Goal: Task Accomplishment & Management: Use online tool/utility

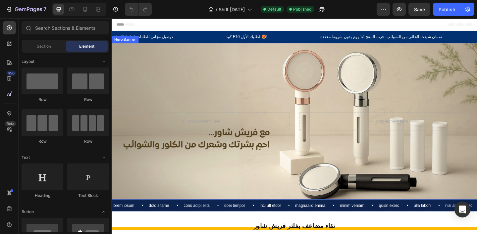
click at [224, 115] on div "Drop element here Drop element here" at bounding box center [311, 130] width 398 height 41
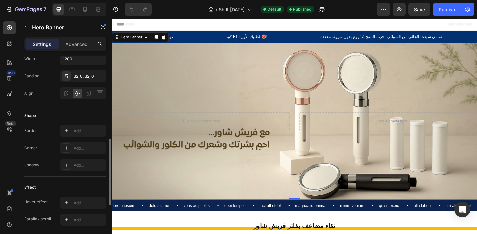
scroll to position [248, 0]
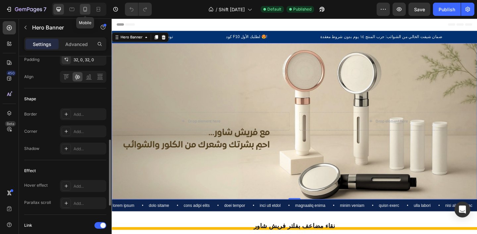
click at [85, 10] on icon at bounding box center [85, 9] width 7 height 7
type input "500"
type input "100%"
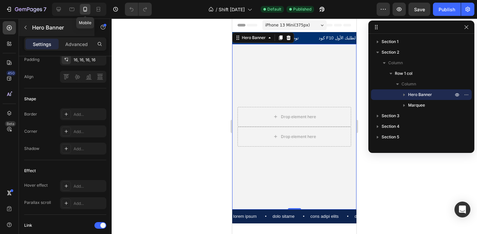
scroll to position [2, 0]
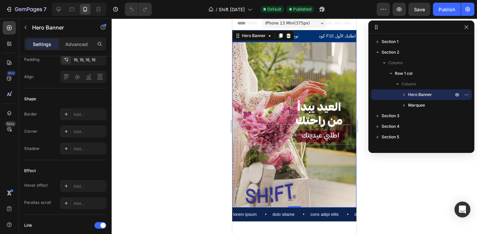
click at [274, 87] on div "Background Image" at bounding box center [294, 125] width 124 height 166
click at [258, 63] on div "Background Image" at bounding box center [294, 125] width 124 height 166
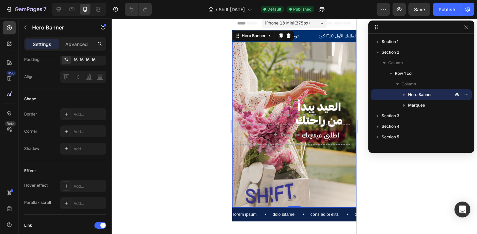
click at [294, 65] on div "Background Image" at bounding box center [294, 125] width 124 height 166
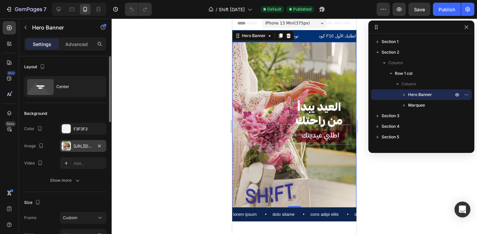
click at [86, 148] on div "[URL][DOMAIN_NAME]" at bounding box center [83, 146] width 19 height 6
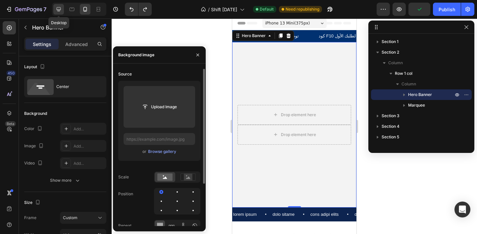
click at [57, 10] on icon at bounding box center [59, 9] width 4 height 4
type input "1200"
type input "[URL][DOMAIN_NAME]"
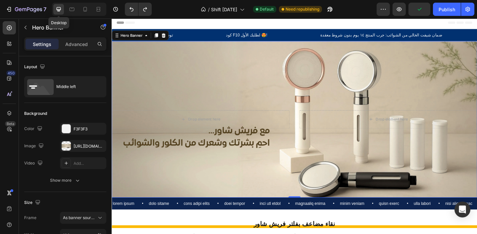
scroll to position [3, 0]
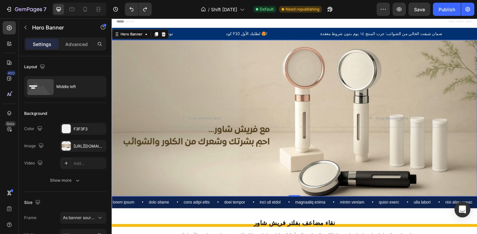
click at [216, 94] on div "Background Image" at bounding box center [311, 127] width 398 height 170
click at [90, 145] on div "[URL][DOMAIN_NAME]" at bounding box center [83, 146] width 19 height 6
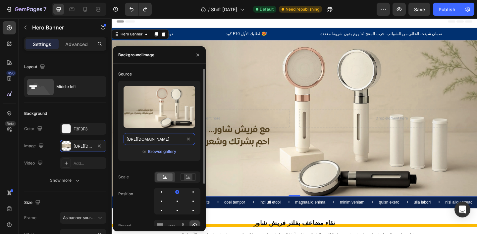
click at [152, 138] on input "[URL][DOMAIN_NAME]" at bounding box center [160, 139] width 72 height 12
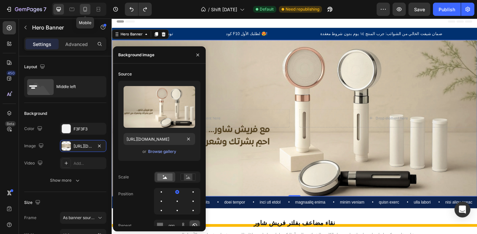
click at [85, 12] on icon at bounding box center [85, 9] width 7 height 7
type input "500"
type input "100%"
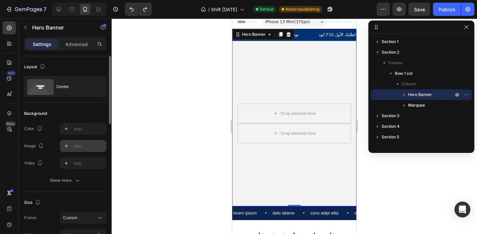
scroll to position [2, 0]
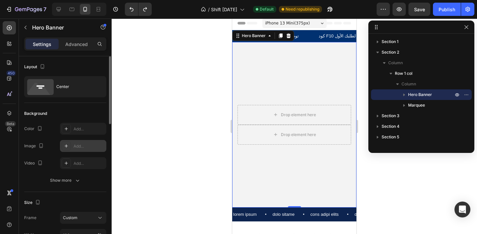
click at [74, 150] on div "Add..." at bounding box center [83, 146] width 46 height 12
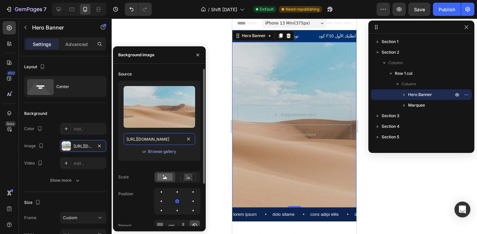
click at [143, 136] on input "[URL][DOMAIN_NAME]" at bounding box center [160, 139] width 72 height 12
paste input "0668/5694/3777/files/[URL][DOMAIN_NAME]"
type input "[URL][DOMAIN_NAME]"
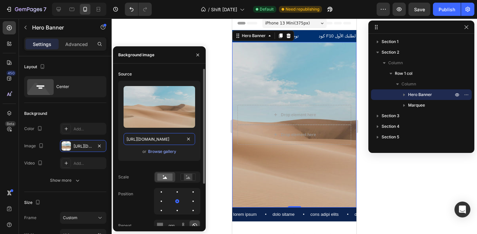
scroll to position [0, 201]
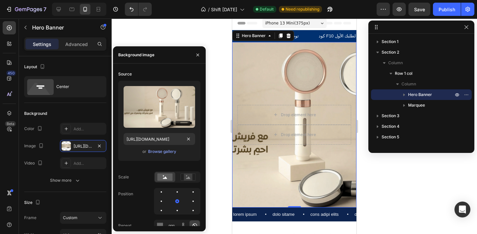
click at [152, 32] on div at bounding box center [294, 127] width 365 height 216
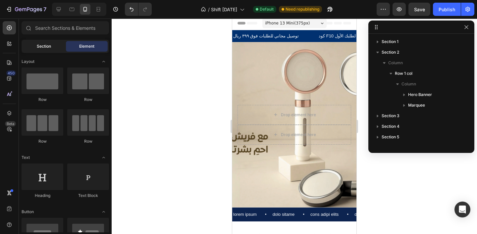
click at [46, 48] on span "Section" at bounding box center [44, 46] width 14 height 6
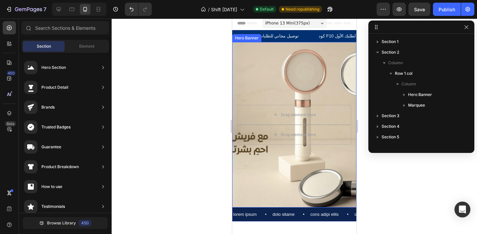
click at [269, 78] on div "Background Image" at bounding box center [294, 125] width 124 height 166
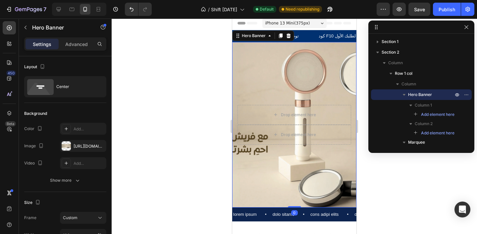
click at [269, 78] on div "Background Image" at bounding box center [294, 125] width 124 height 166
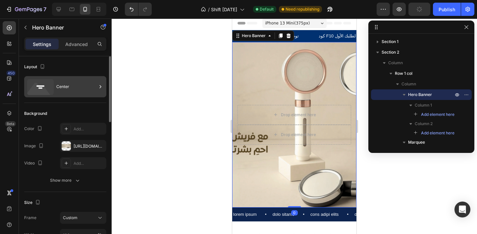
click at [68, 89] on div "Center" at bounding box center [76, 86] width 40 height 15
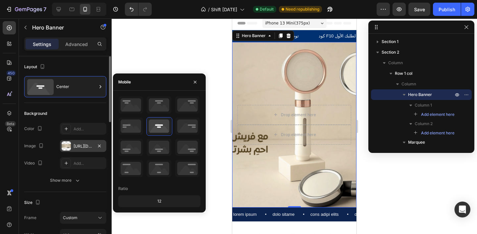
click at [85, 147] on div "[URL][DOMAIN_NAME]" at bounding box center [83, 146] width 19 height 6
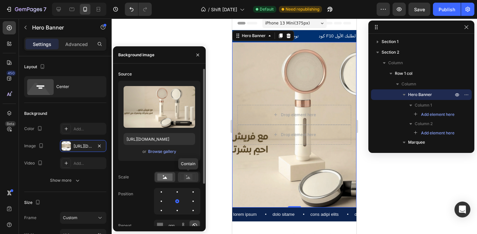
click at [184, 179] on icon at bounding box center [188, 177] width 15 height 7
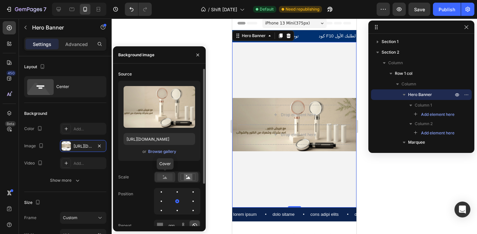
click at [163, 176] on circle at bounding box center [163, 176] width 1 height 1
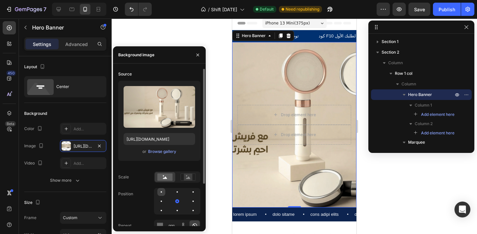
click at [173, 192] on div at bounding box center [177, 192] width 8 height 8
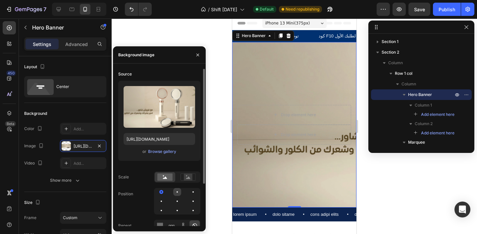
click at [189, 193] on div at bounding box center [193, 192] width 8 height 8
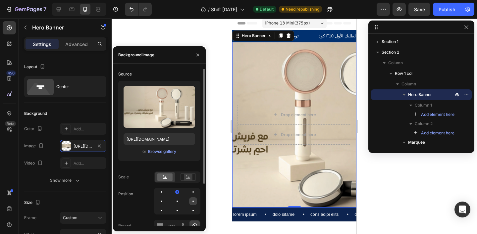
click at [165, 207] on div at bounding box center [161, 211] width 8 height 8
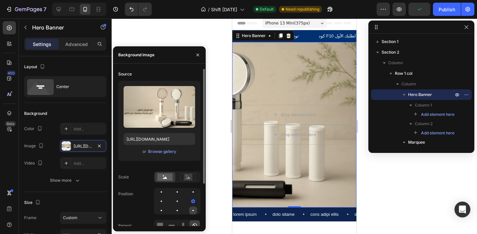
click at [192, 212] on div at bounding box center [193, 211] width 8 height 8
click at [189, 212] on div at bounding box center [193, 211] width 8 height 8
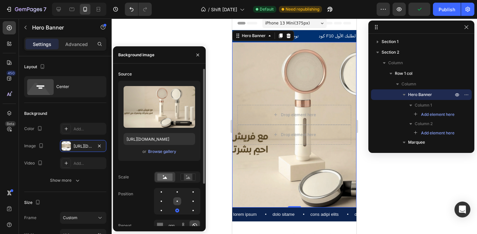
click at [189, 201] on div at bounding box center [193, 201] width 8 height 8
click at [162, 201] on div at bounding box center [161, 201] width 1 height 1
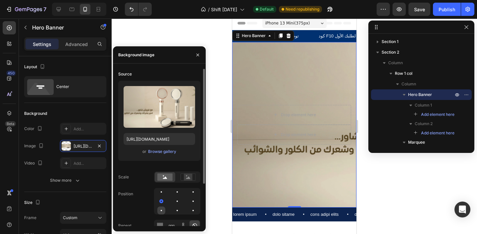
click at [173, 211] on div at bounding box center [177, 211] width 8 height 8
click at [189, 191] on div at bounding box center [193, 192] width 8 height 8
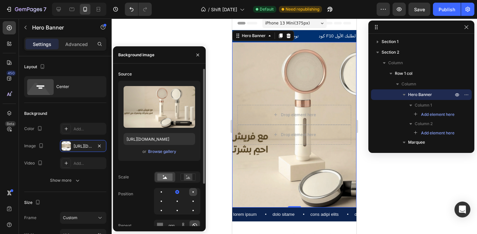
click at [193, 192] on div at bounding box center [193, 192] width 1 height 1
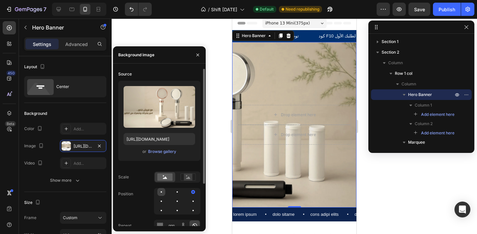
click at [173, 194] on div at bounding box center [177, 192] width 8 height 8
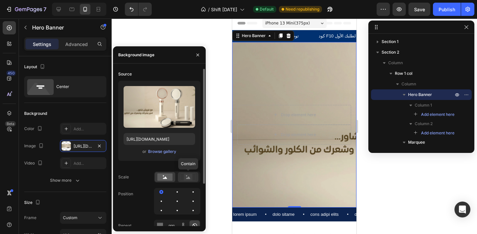
click at [184, 180] on icon at bounding box center [188, 177] width 15 height 7
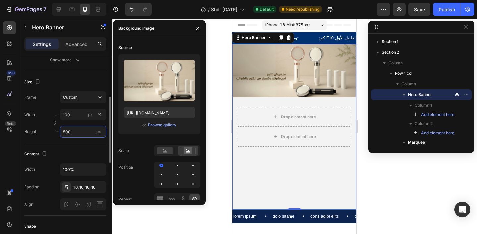
click at [77, 134] on input "500" at bounding box center [83, 132] width 46 height 12
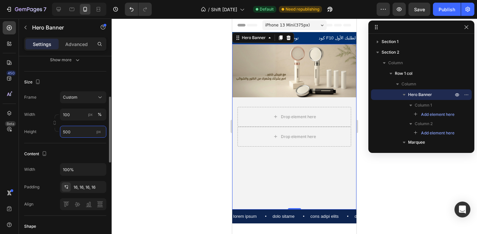
click at [77, 134] on input "500" at bounding box center [83, 132] width 46 height 12
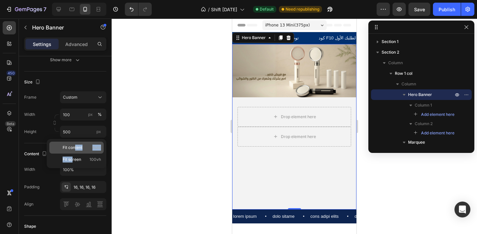
drag, startPoint x: 72, startPoint y: 158, endPoint x: 74, endPoint y: 147, distance: 11.2
click at [74, 147] on div "Fit content Auto Fit screen 100vh" at bounding box center [77, 153] width 60 height 29
click at [74, 147] on span "Fit content" at bounding box center [73, 148] width 20 height 6
type input "Auto"
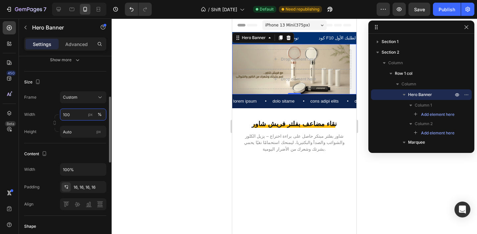
click at [62, 120] on input "100" at bounding box center [83, 115] width 46 height 12
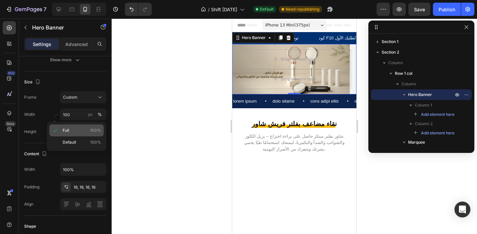
click at [76, 127] on div "Full 100%" at bounding box center [76, 131] width 54 height 12
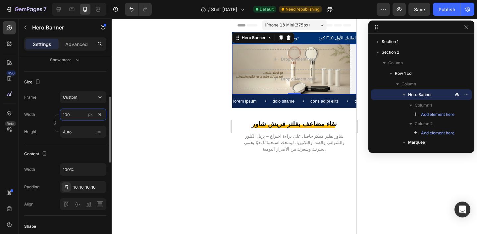
click at [82, 118] on input "100" at bounding box center [83, 115] width 46 height 12
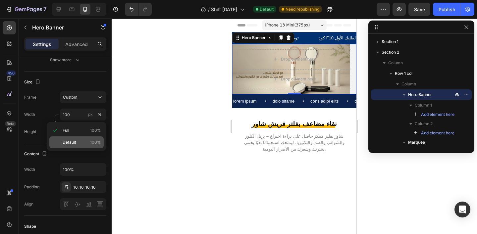
click at [79, 138] on div "Default 100%" at bounding box center [76, 143] width 54 height 12
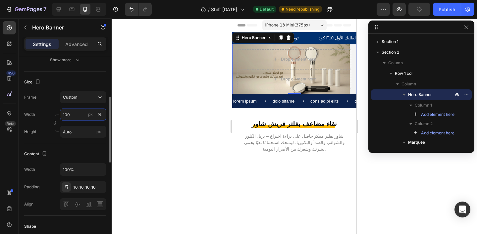
click at [78, 115] on input "100" at bounding box center [83, 115] width 46 height 12
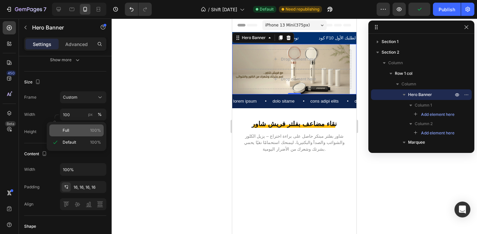
click at [78, 133] on p "Full 100%" at bounding box center [82, 131] width 38 height 6
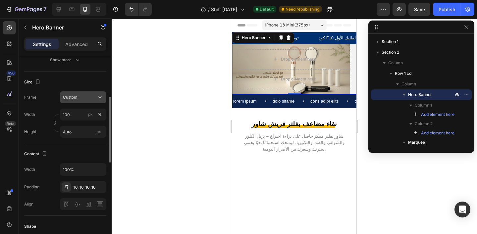
click at [83, 95] on div "Custom" at bounding box center [79, 97] width 32 height 6
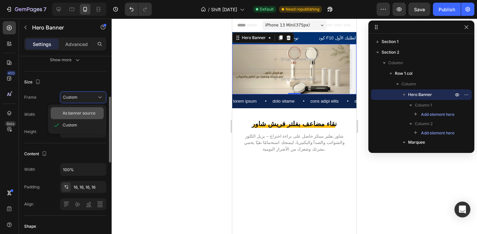
click at [84, 112] on span "As banner source" at bounding box center [79, 113] width 33 height 6
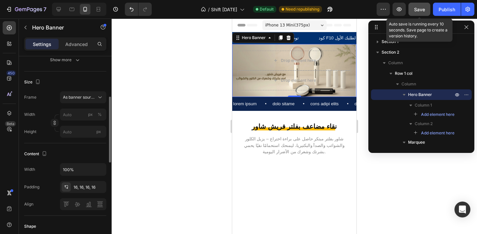
click at [421, 8] on span "Save" at bounding box center [419, 10] width 11 height 6
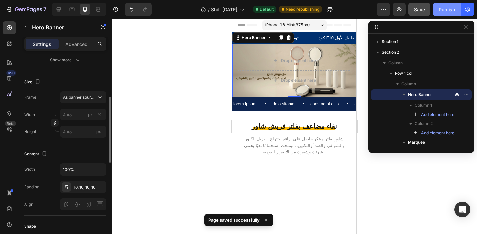
click at [439, 8] on div "Publish" at bounding box center [447, 9] width 17 height 7
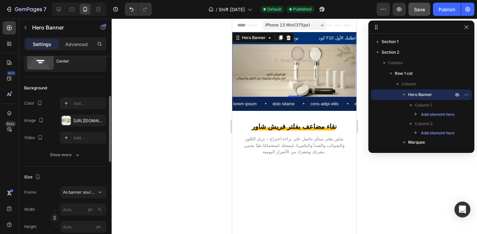
scroll to position [14, 0]
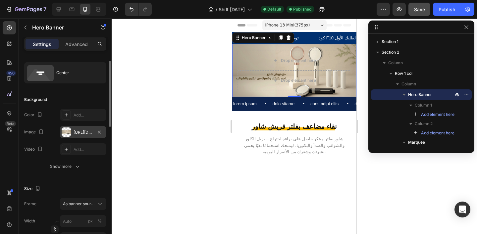
click at [87, 133] on div "[URL][DOMAIN_NAME]" at bounding box center [83, 133] width 19 height 6
